Goal: Task Accomplishment & Management: Complete application form

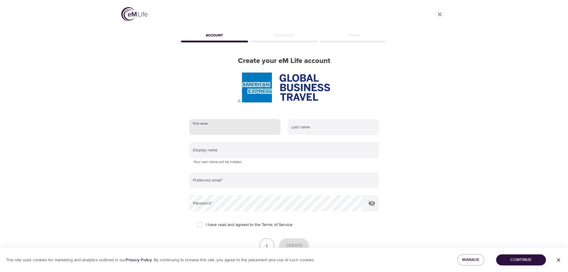
click at [236, 124] on input "text" at bounding box center [234, 127] width 91 height 16
type input "celeste"
type input "kabuzi"
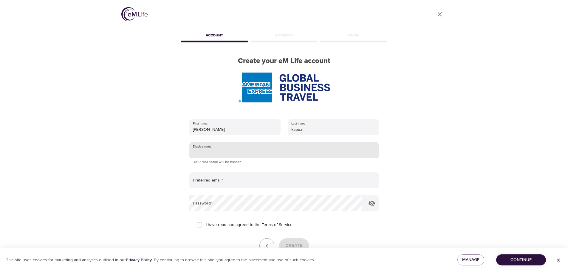
click at [219, 151] on input "text" at bounding box center [284, 150] width 190 height 16
type input "[PERSON_NAME] 44064649 VENN1 KKR UK GLOBAL"
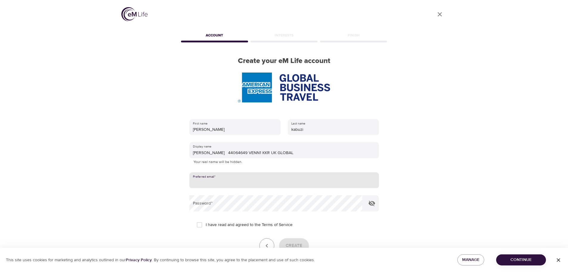
click at [228, 180] on input "email" at bounding box center [284, 180] width 190 height 16
type input "[PERSON_NAME][EMAIL_ADDRESS][DOMAIN_NAME]"
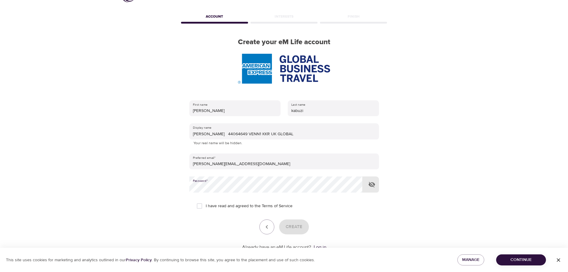
scroll to position [38, 0]
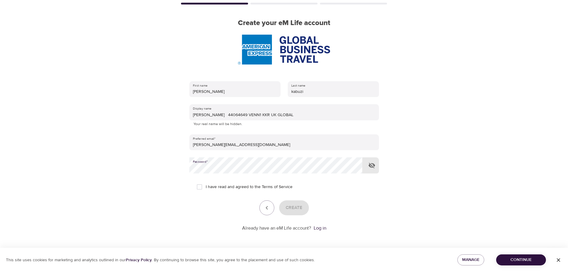
click at [202, 185] on input "I have read and agreed to the Terms of Service" at bounding box center [199, 186] width 13 height 13
checkbox input "true"
click at [296, 207] on span "Create" at bounding box center [294, 208] width 17 height 8
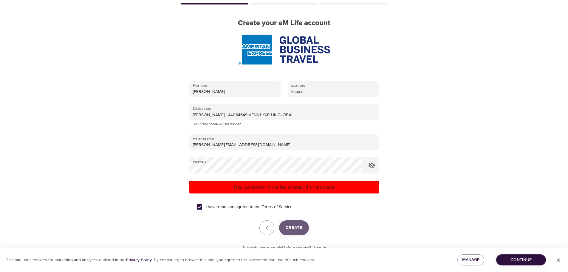
click at [293, 226] on span "Create" at bounding box center [294, 228] width 17 height 8
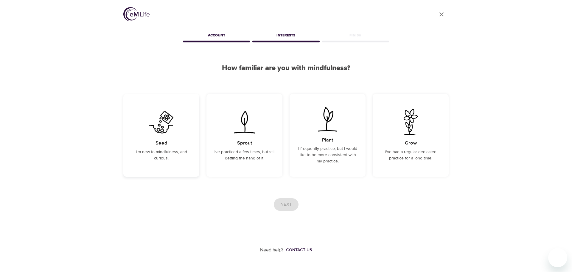
click at [161, 149] on p "I'm new to mindfulness, and curious." at bounding box center [162, 155] width 62 height 13
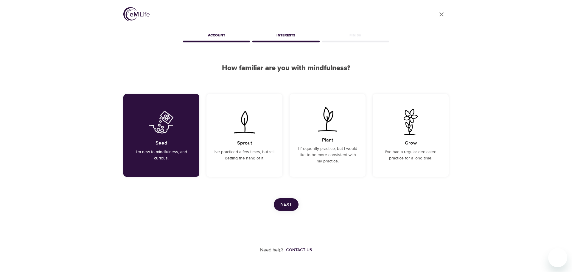
click at [286, 205] on span "Next" at bounding box center [287, 204] width 12 height 8
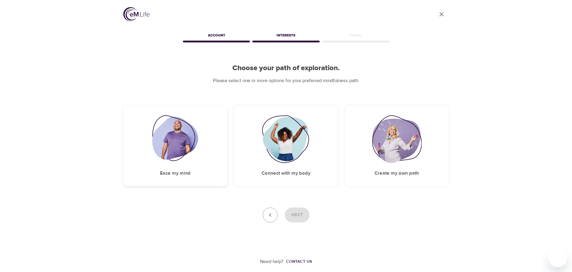
click at [187, 140] on img at bounding box center [175, 139] width 46 height 48
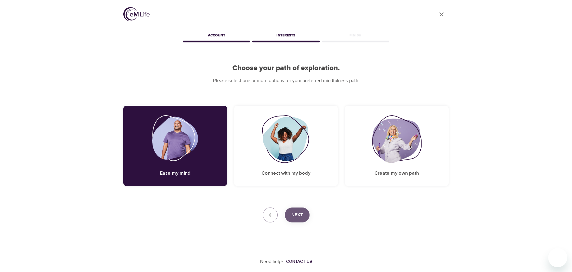
click at [300, 214] on span "Next" at bounding box center [298, 215] width 12 height 8
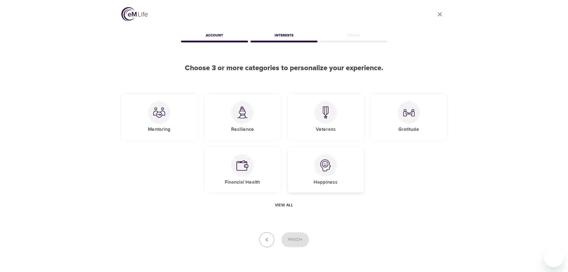
click at [328, 171] on img at bounding box center [326, 165] width 12 height 12
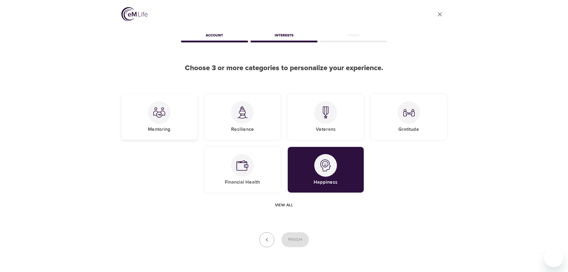
click at [166, 128] on h5 "Mentoring" at bounding box center [159, 129] width 23 height 6
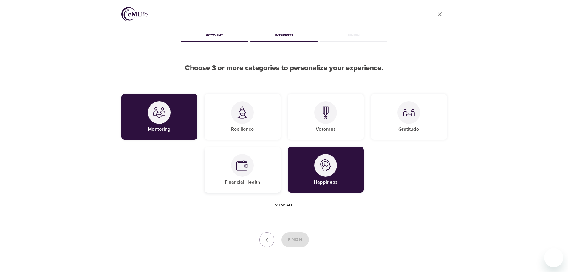
click at [242, 177] on div "Financial Health" at bounding box center [242, 170] width 76 height 46
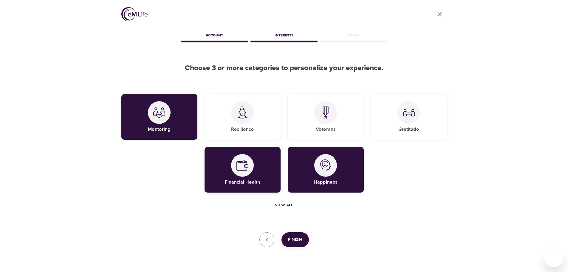
click at [248, 182] on h5 "Financial Health" at bounding box center [242, 182] width 35 height 6
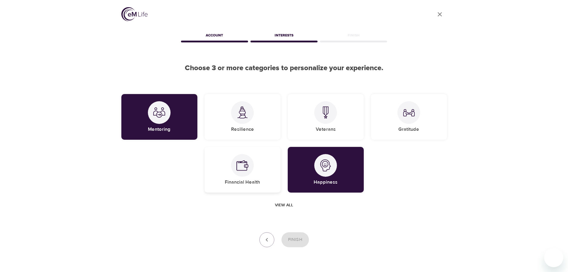
click at [248, 182] on h5 "Financial Health" at bounding box center [242, 182] width 35 height 6
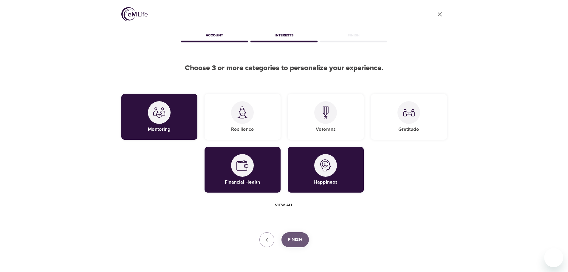
click at [298, 237] on span "Finish" at bounding box center [295, 240] width 14 height 8
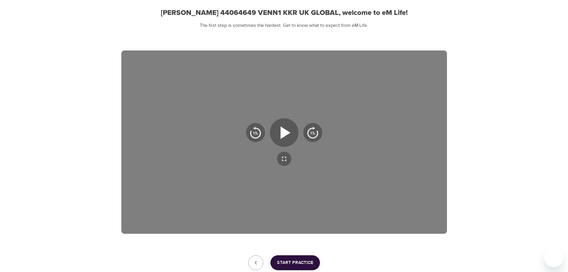
scroll to position [60, 0]
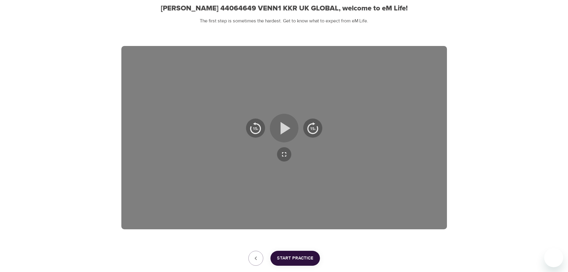
click at [284, 130] on icon "button" at bounding box center [286, 128] width 10 height 13
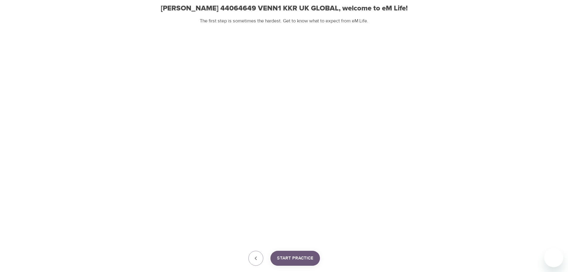
click at [291, 257] on span "Start Practice" at bounding box center [295, 258] width 36 height 8
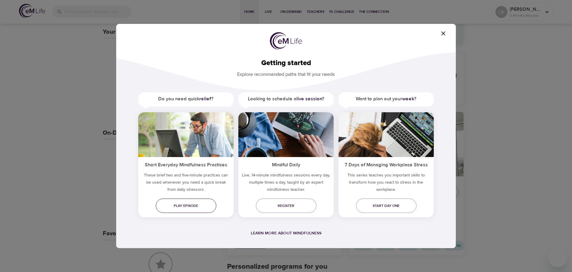
click at [185, 204] on span "Play episode" at bounding box center [186, 205] width 51 height 6
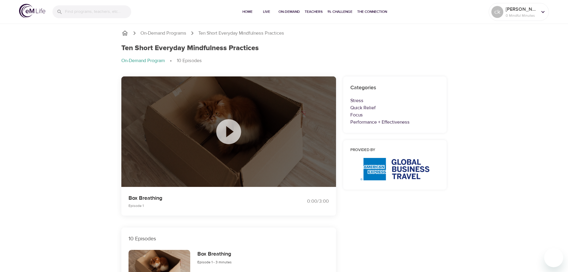
click at [226, 131] on icon at bounding box center [229, 132] width 30 height 30
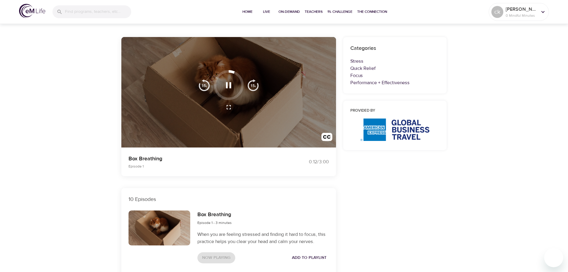
scroll to position [30, 0]
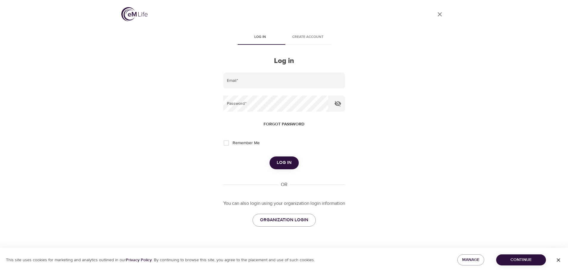
type input "[PERSON_NAME][EMAIL_ADDRESS][DOMAIN_NAME]"
